Goal: Task Accomplishment & Management: Complete application form

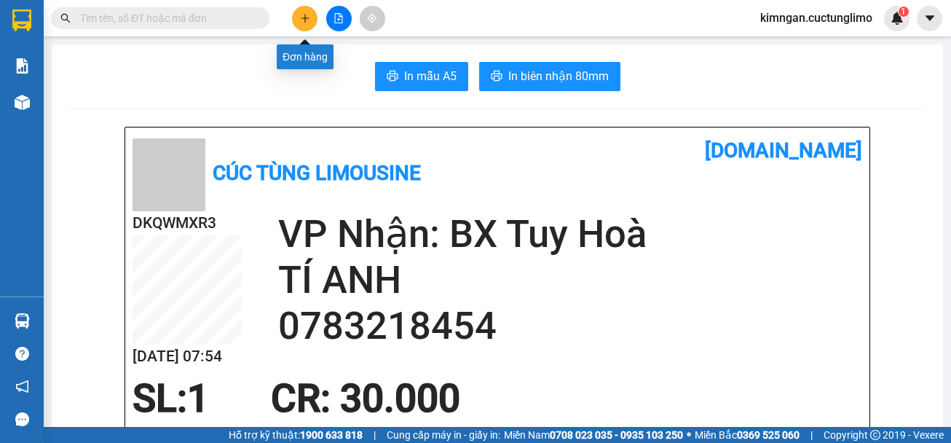
click at [298, 20] on button at bounding box center [304, 18] width 25 height 25
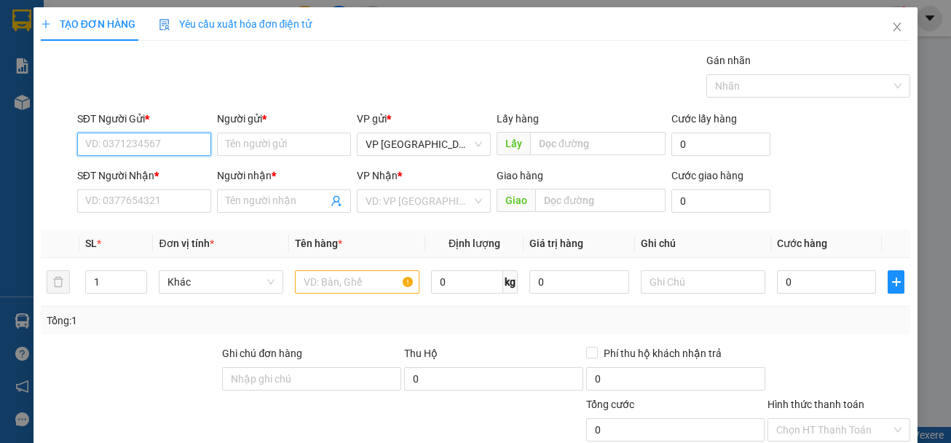
click at [162, 145] on input "SĐT Người Gửi *" at bounding box center [144, 144] width 134 height 23
click at [167, 175] on div "0907534854 - vũ" at bounding box center [142, 173] width 115 height 16
type input "0907534854"
type input "vũ"
type input "0905249429"
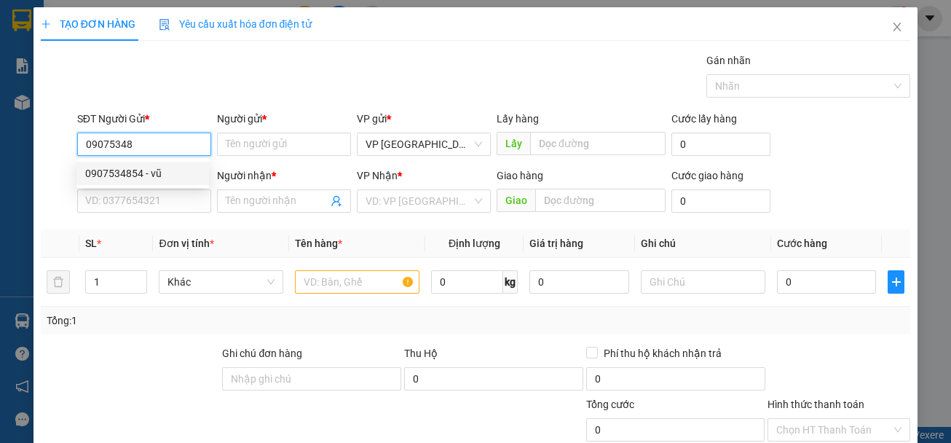
type input "LÂM"
type input "50.000"
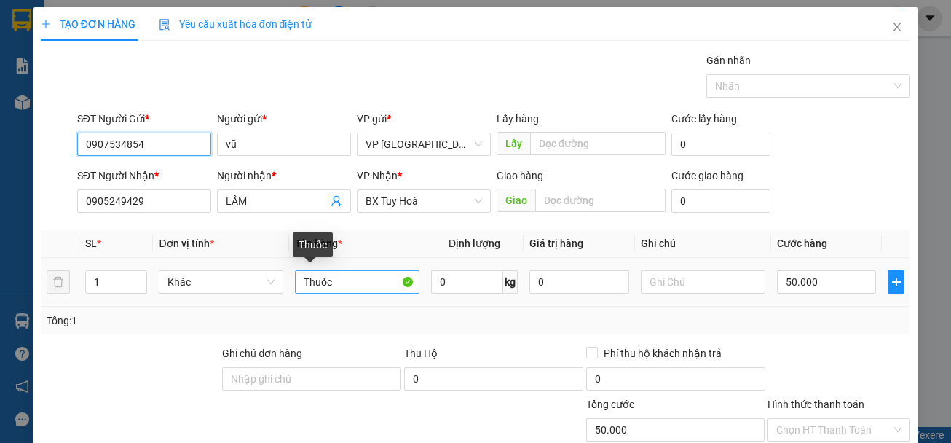
type input "0907534854"
click at [353, 280] on input "Thuốc" at bounding box center [357, 281] width 125 height 23
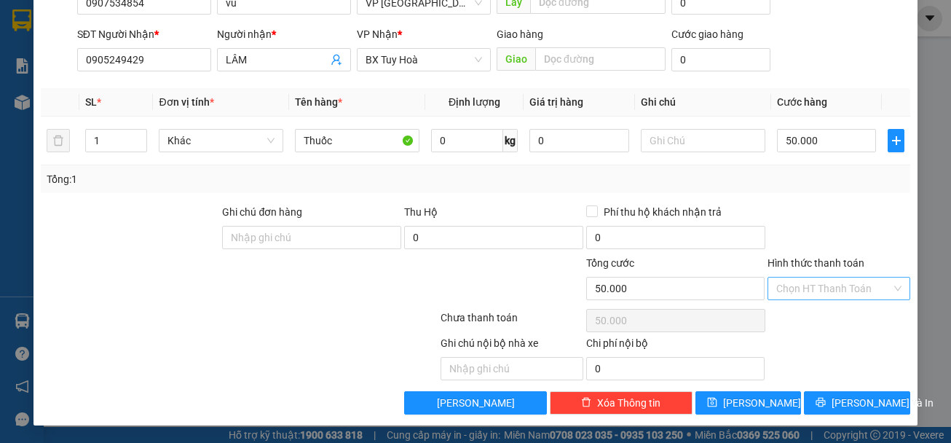
click at [852, 291] on input "Hình thức thanh toán" at bounding box center [833, 289] width 115 height 22
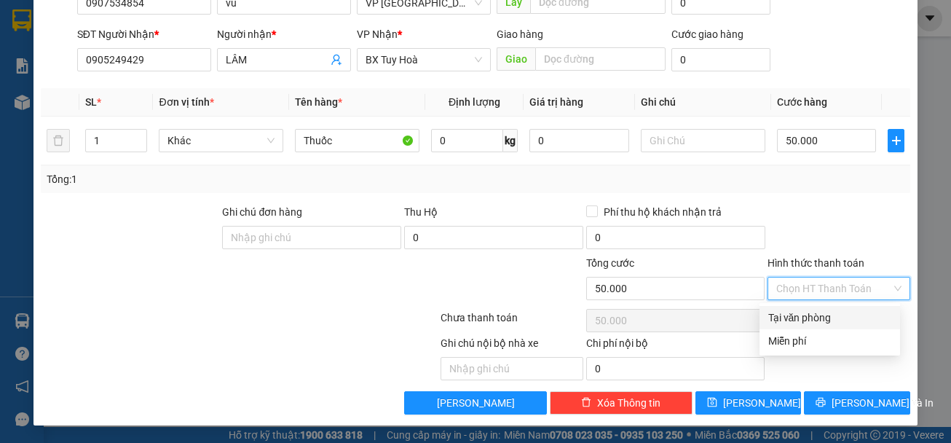
click at [829, 321] on div "Tại văn phòng" at bounding box center [829, 318] width 123 height 16
type input "0"
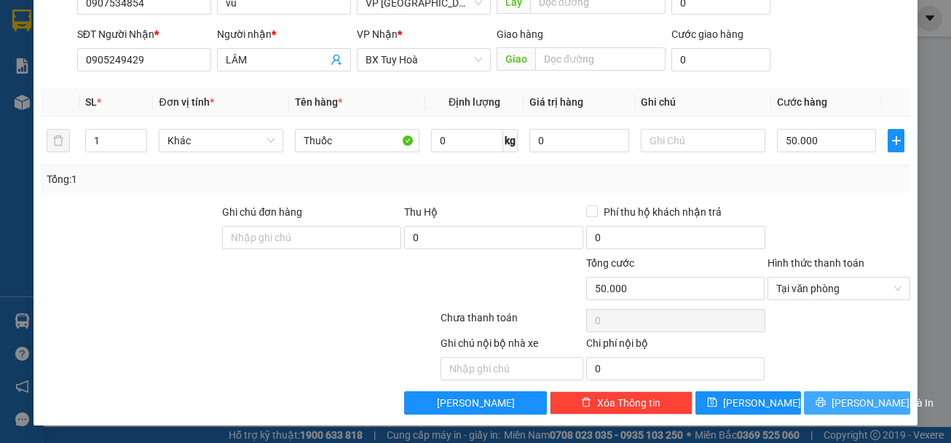
click at [836, 393] on button "[PERSON_NAME] và In" at bounding box center [857, 402] width 106 height 23
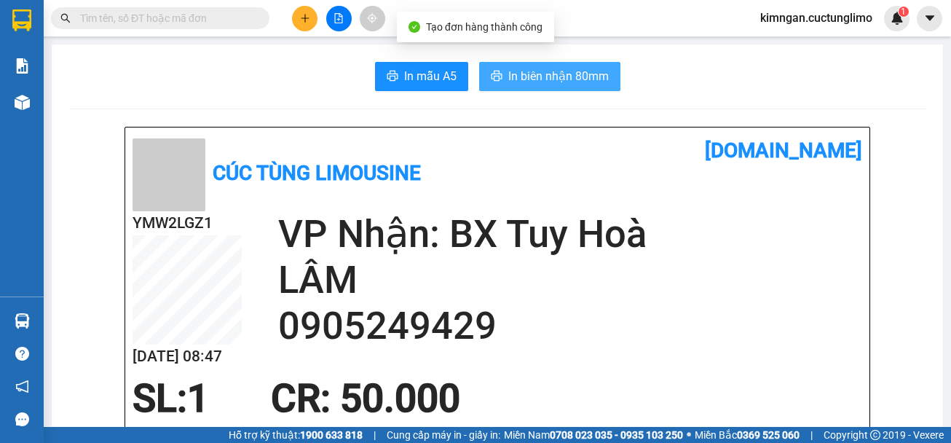
click at [576, 79] on span "In biên nhận 80mm" at bounding box center [558, 76] width 101 height 18
